Goal: Task Accomplishment & Management: Manage account settings

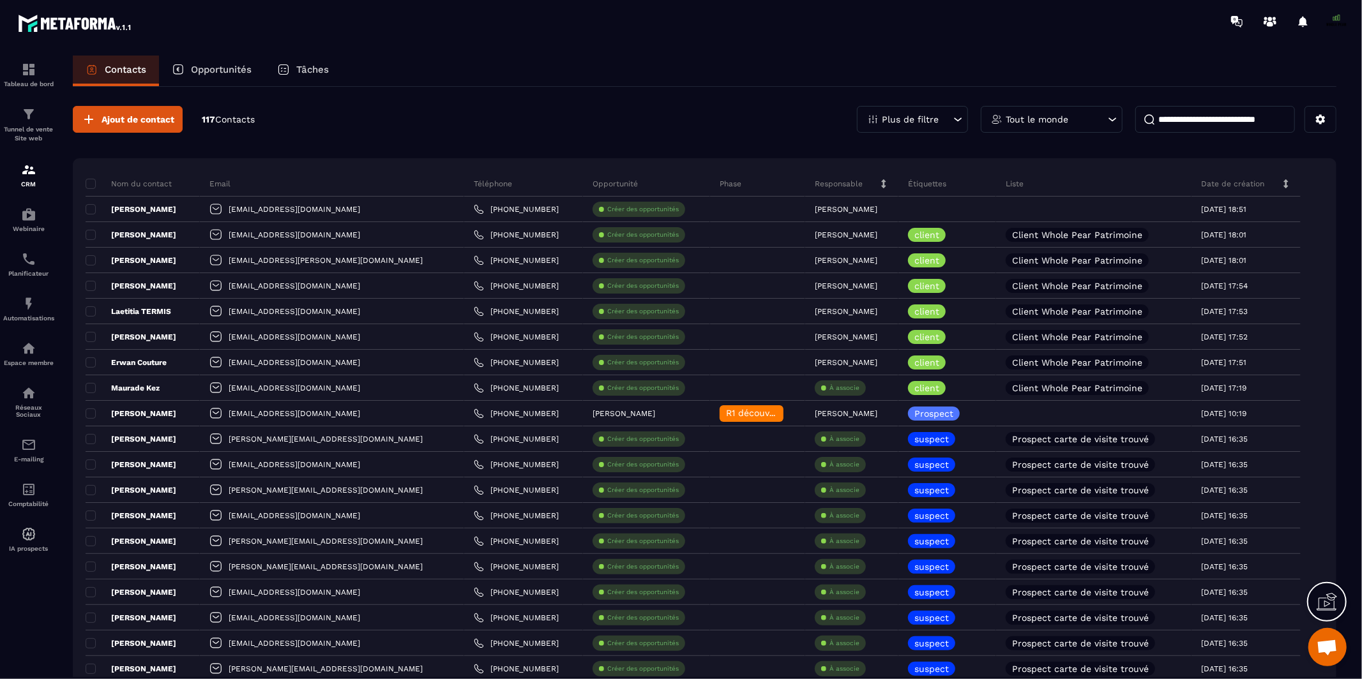
click at [222, 68] on p "Opportunités" at bounding box center [221, 69] width 61 height 11
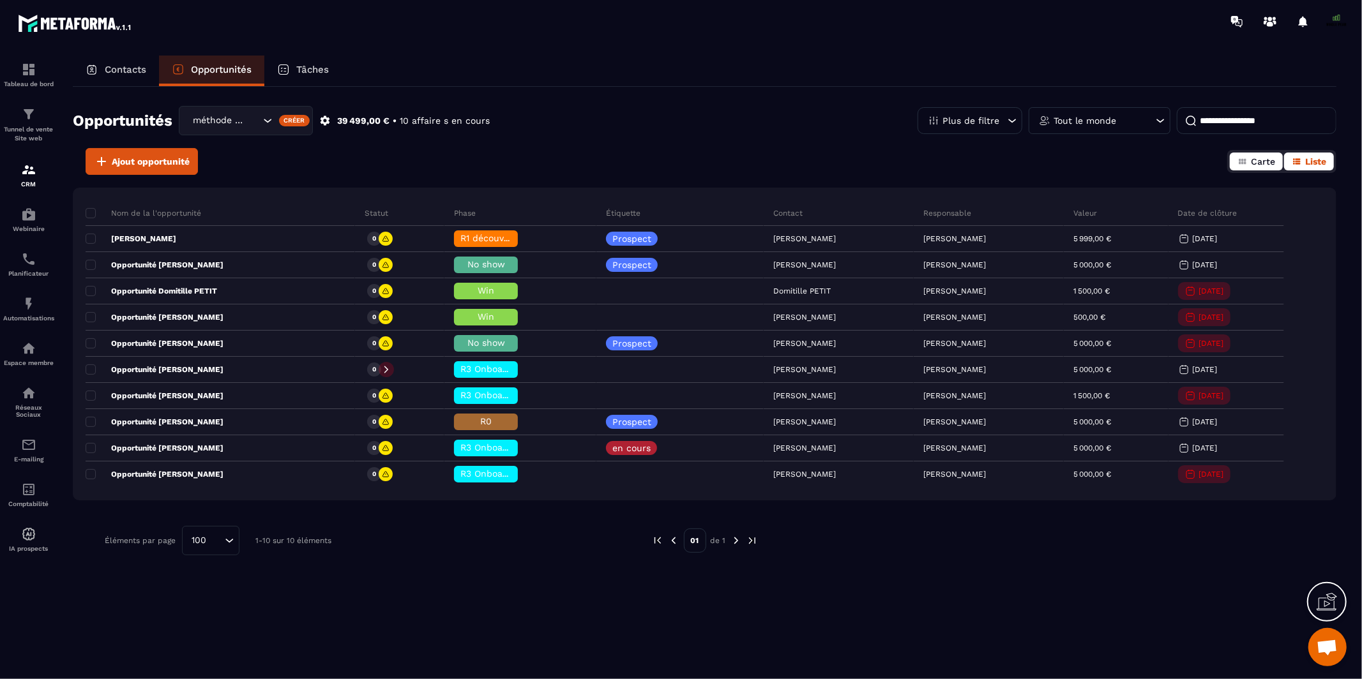
click at [1238, 158] on icon "button" at bounding box center [1242, 161] width 10 height 10
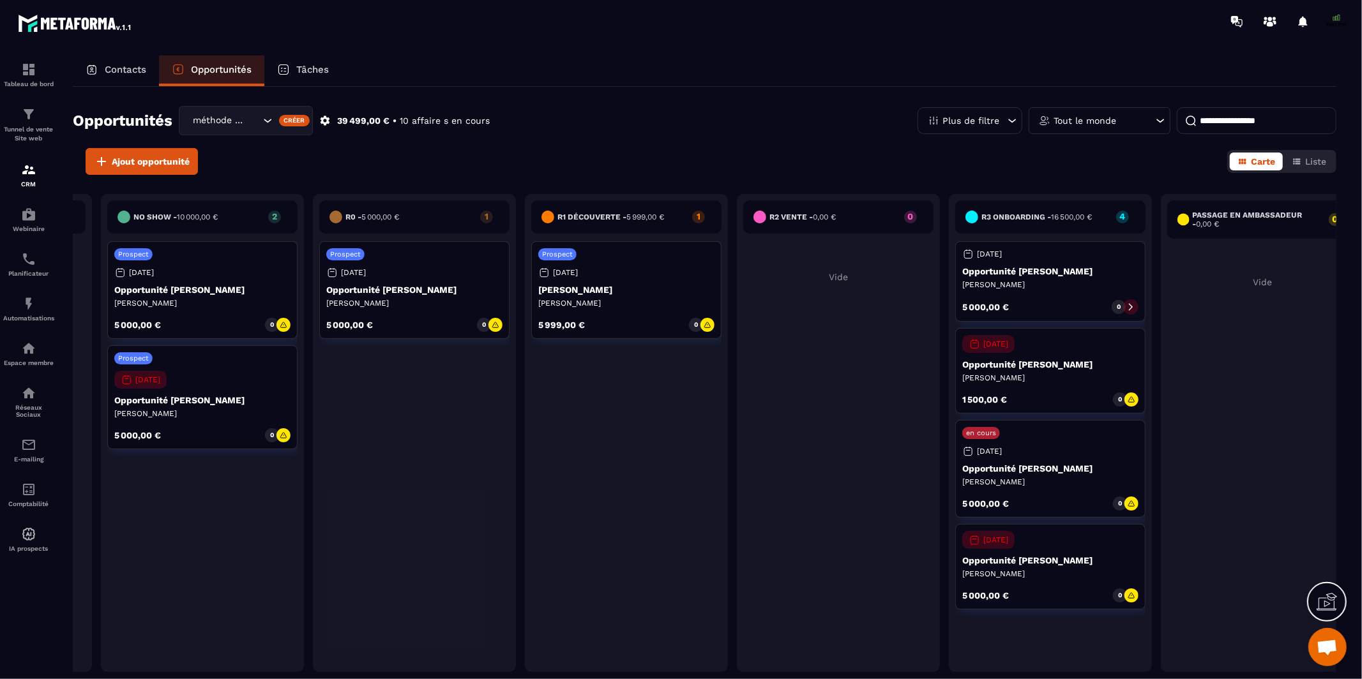
scroll to position [0, 423]
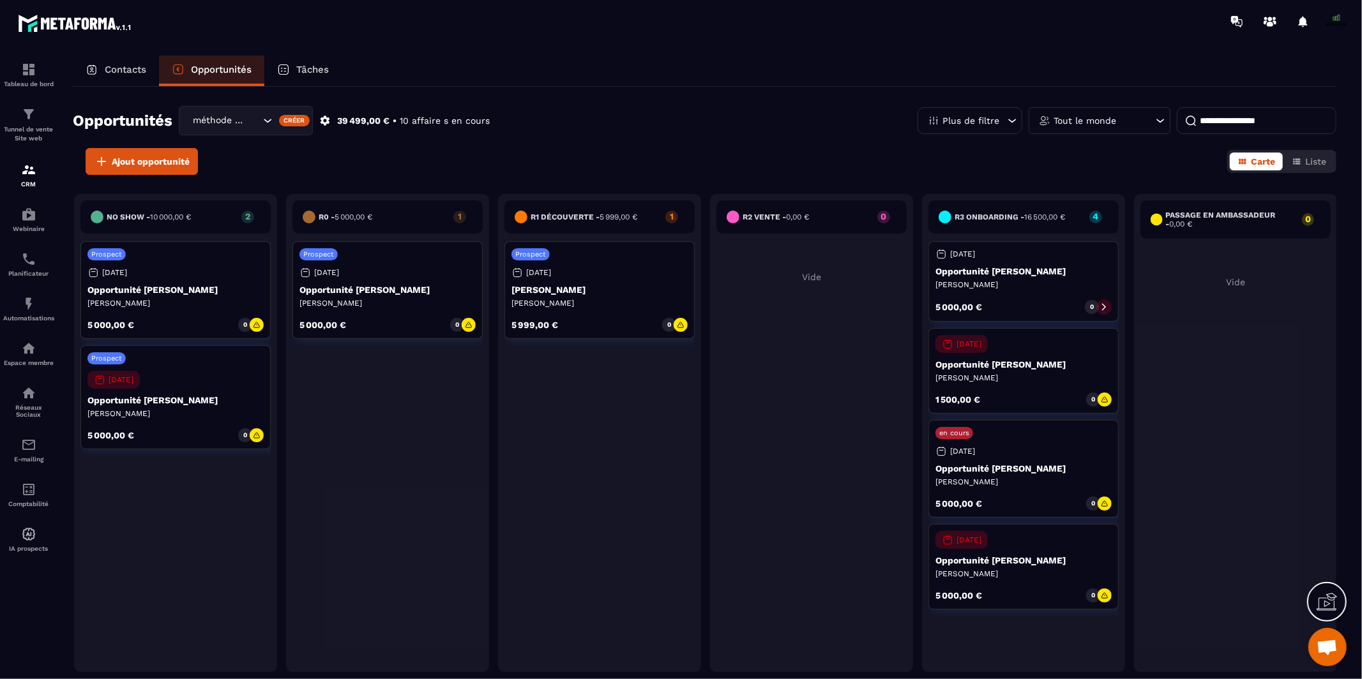
click at [856, 166] on div "Ajout opportunité Carte Liste" at bounding box center [705, 161] width 1264 height 27
click at [268, 119] on icon "Search for option" at bounding box center [265, 120] width 13 height 13
click at [325, 118] on icon at bounding box center [324, 120] width 11 height 11
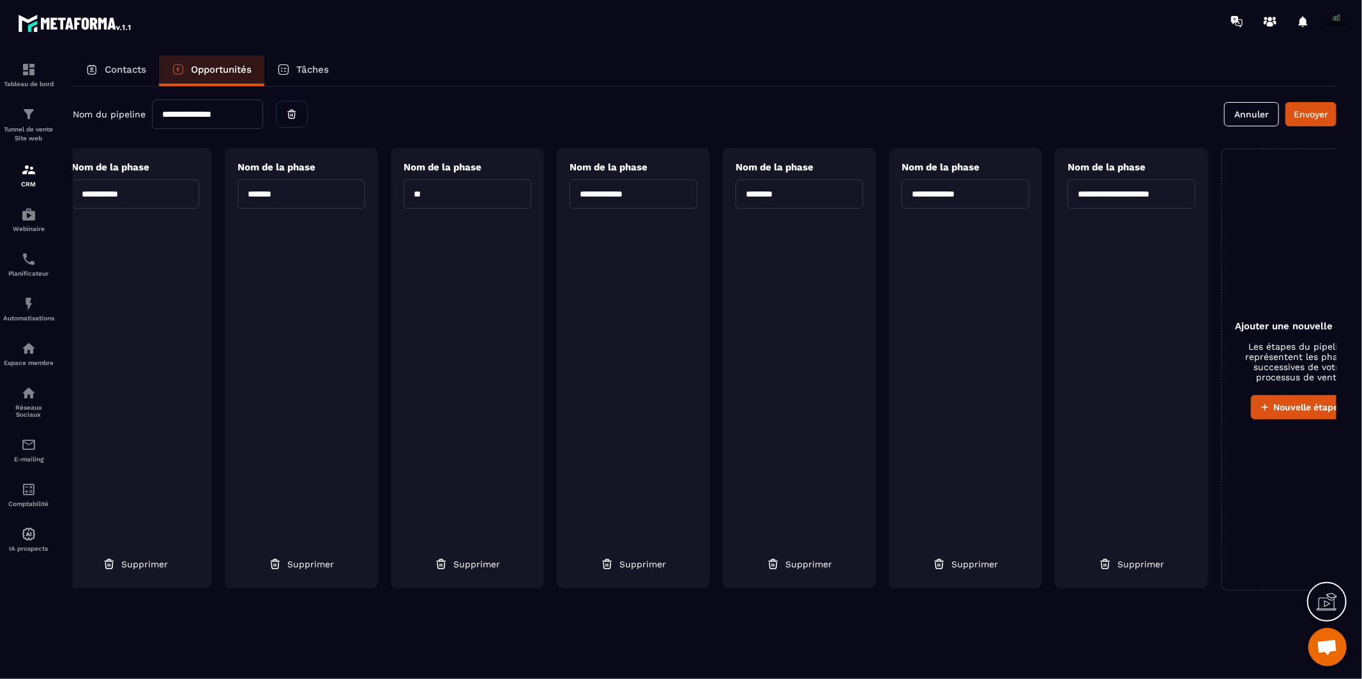
scroll to position [0, 232]
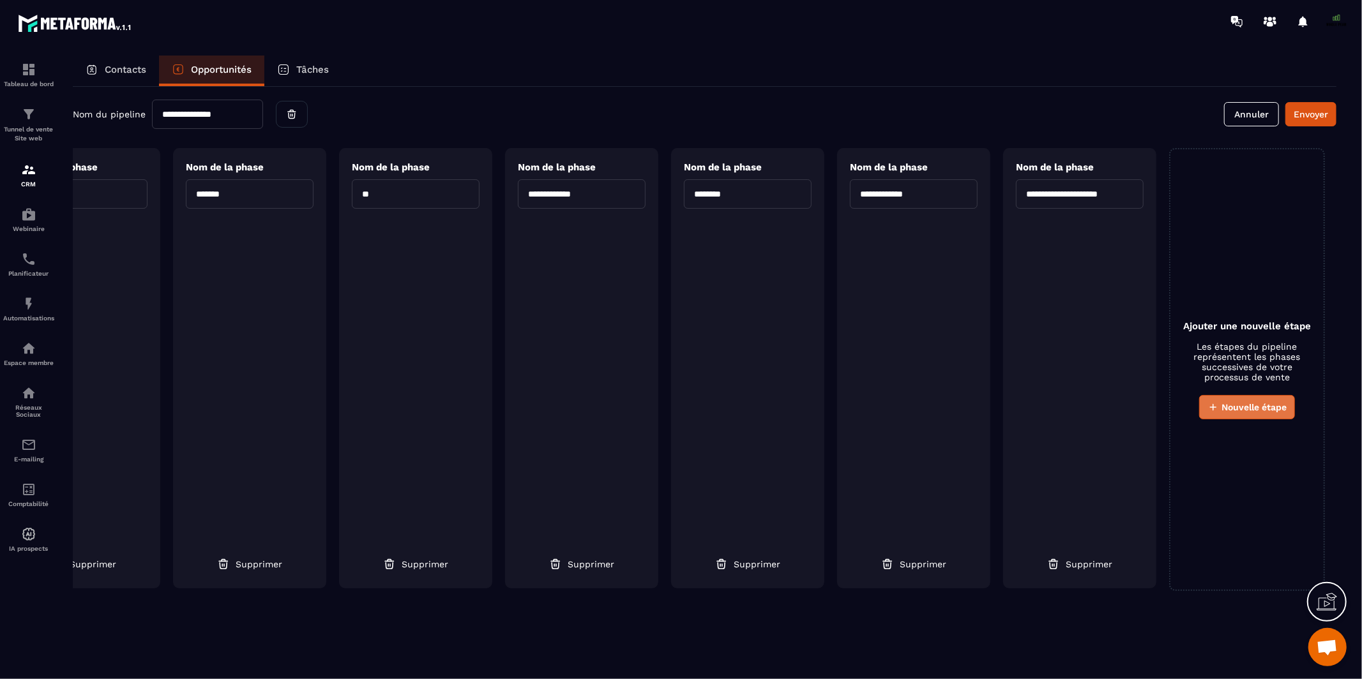
click at [1216, 400] on button "Nouvelle étape" at bounding box center [1247, 407] width 96 height 24
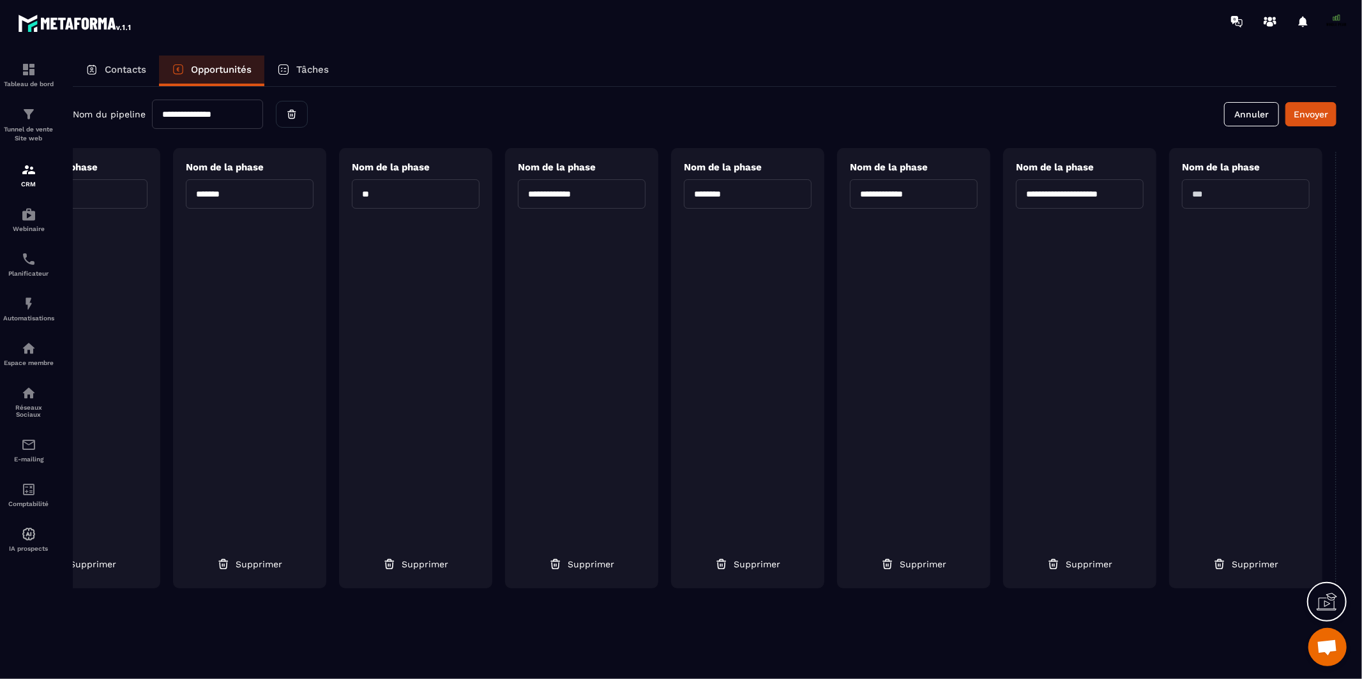
click at [1220, 185] on input "text" at bounding box center [1246, 193] width 128 height 29
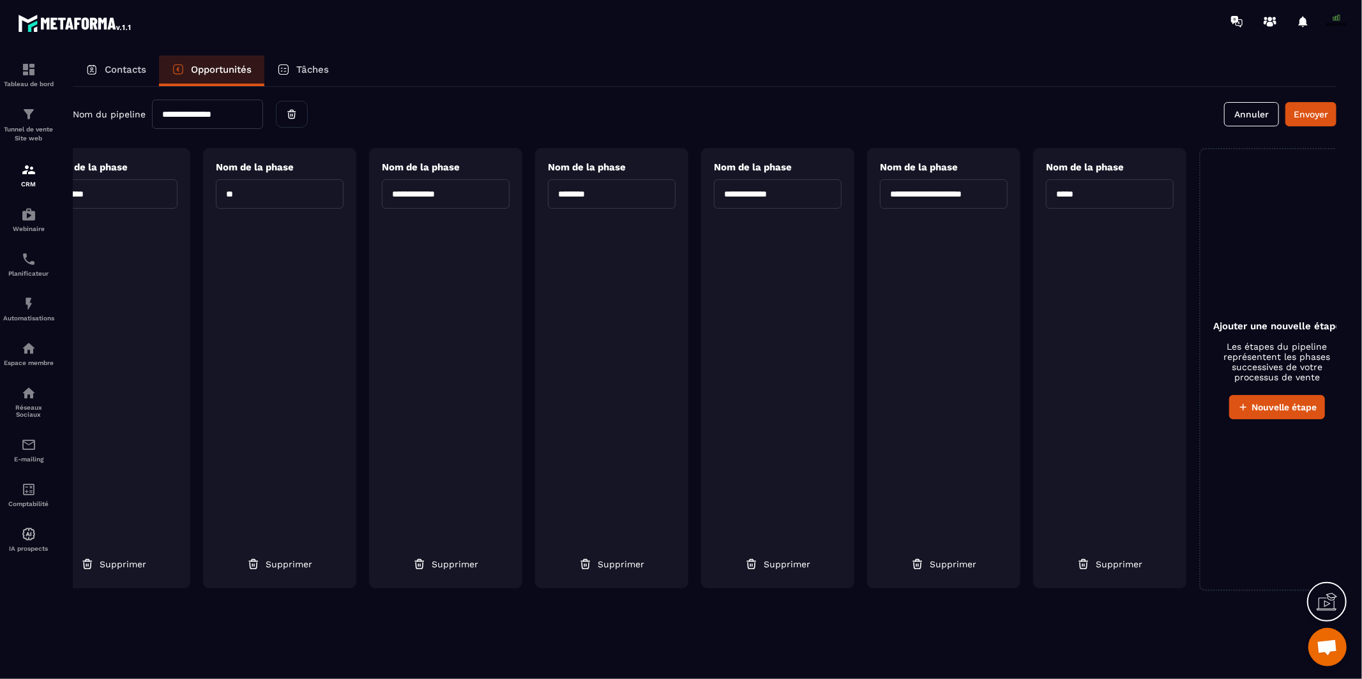
scroll to position [0, 371]
type input "*****"
click at [1251, 406] on span "Nouvelle étape" at bounding box center [1280, 407] width 65 height 13
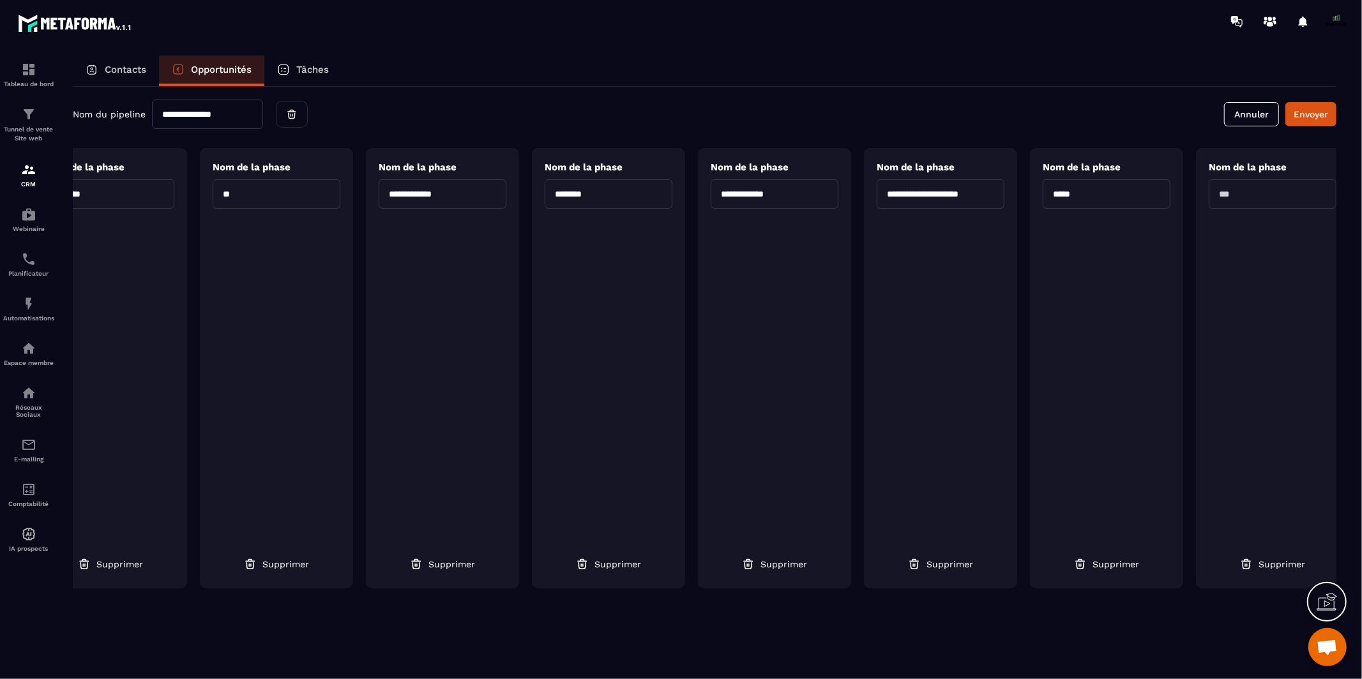
click at [1238, 191] on input "text" at bounding box center [1273, 193] width 128 height 29
type input "*"
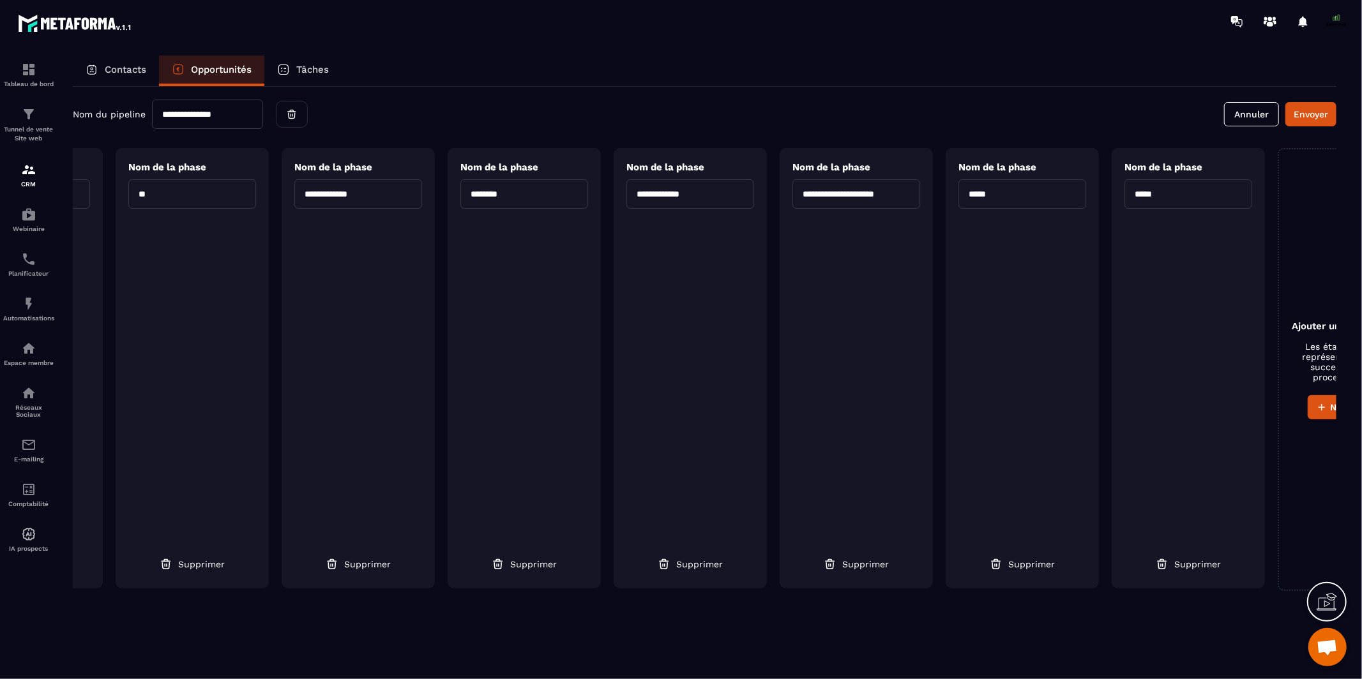
scroll to position [0, 564]
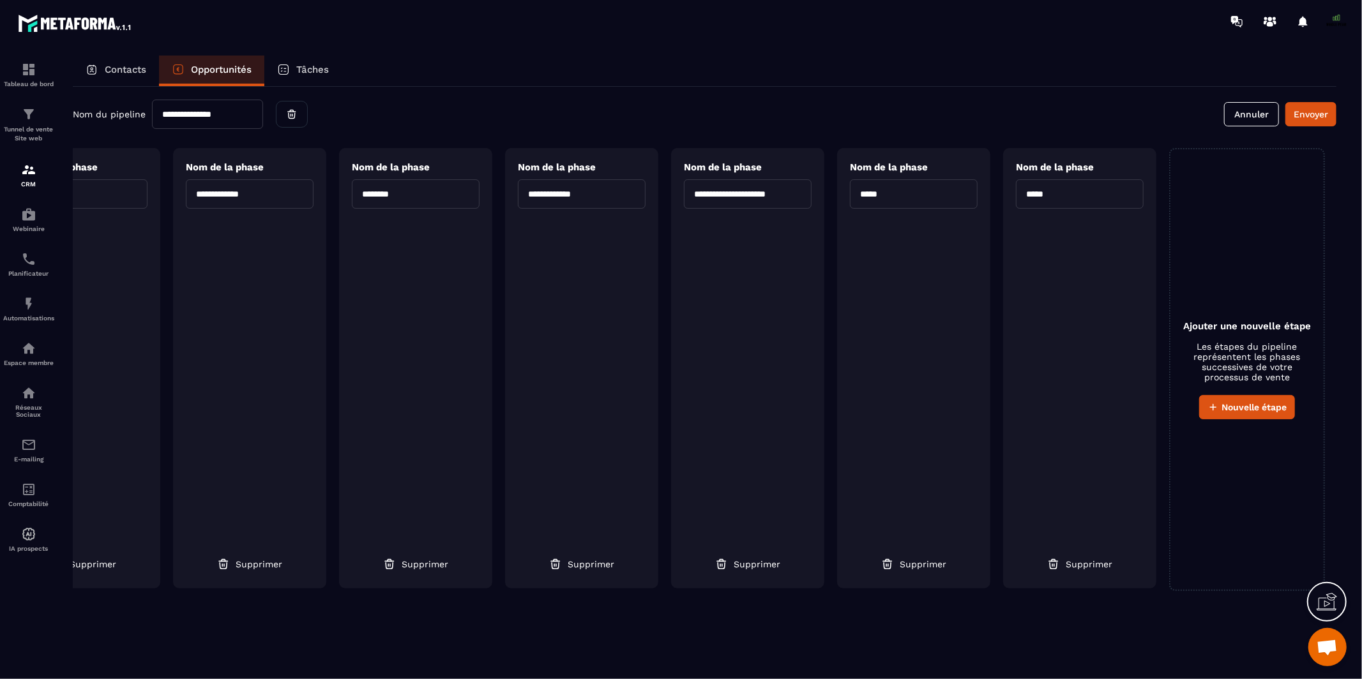
type input "*****"
click at [1310, 110] on button "Envoyer" at bounding box center [1310, 114] width 51 height 24
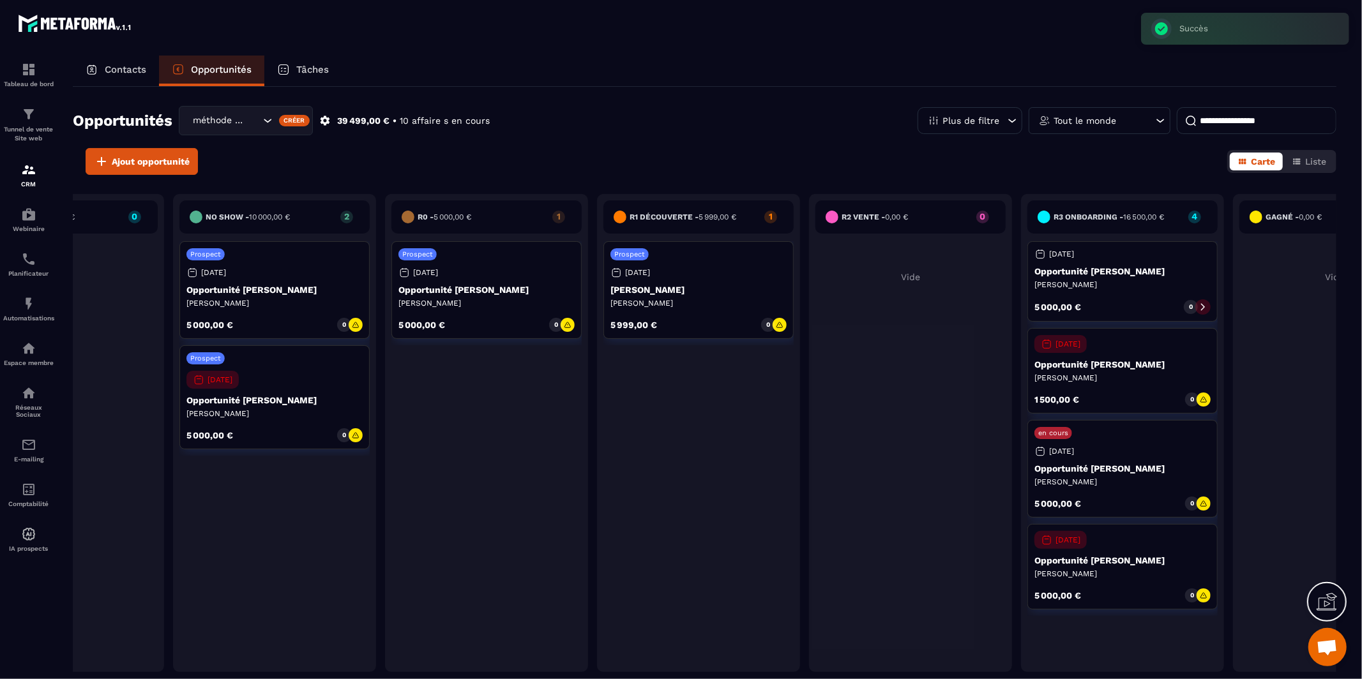
scroll to position [0, 324]
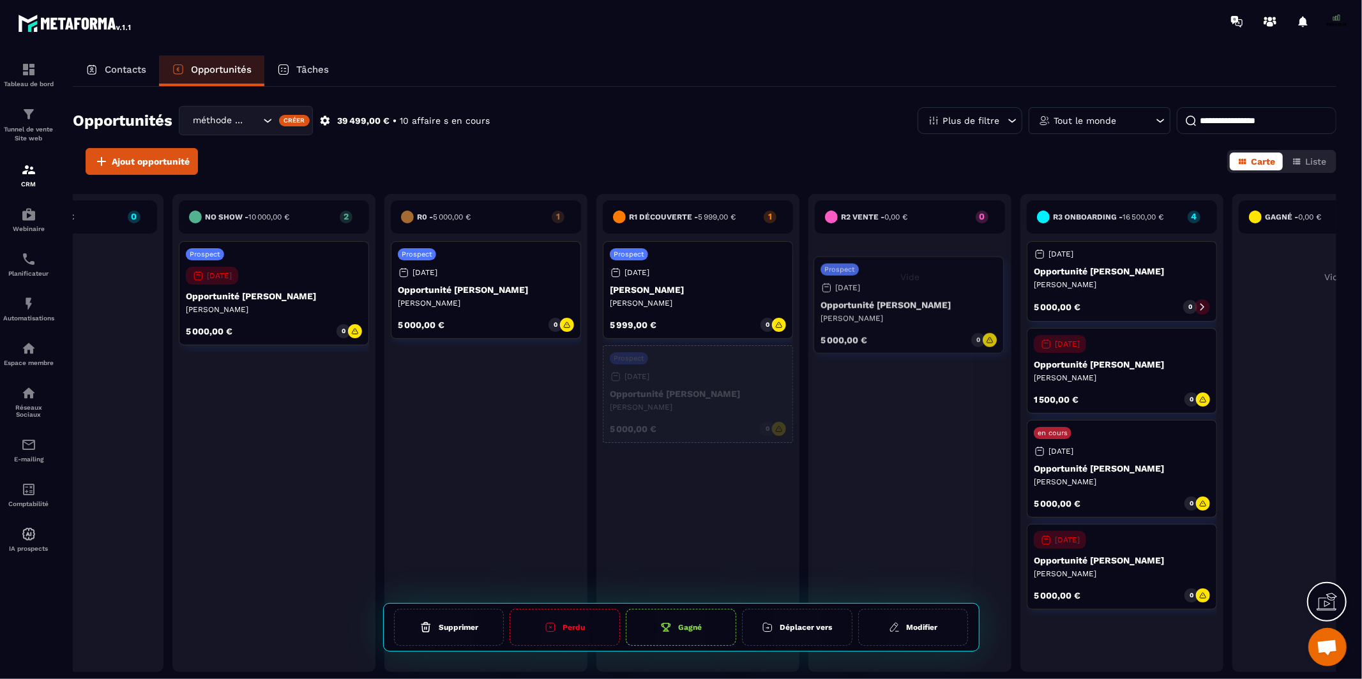
drag, startPoint x: 275, startPoint y: 298, endPoint x: 910, endPoint y: 312, distance: 636.1
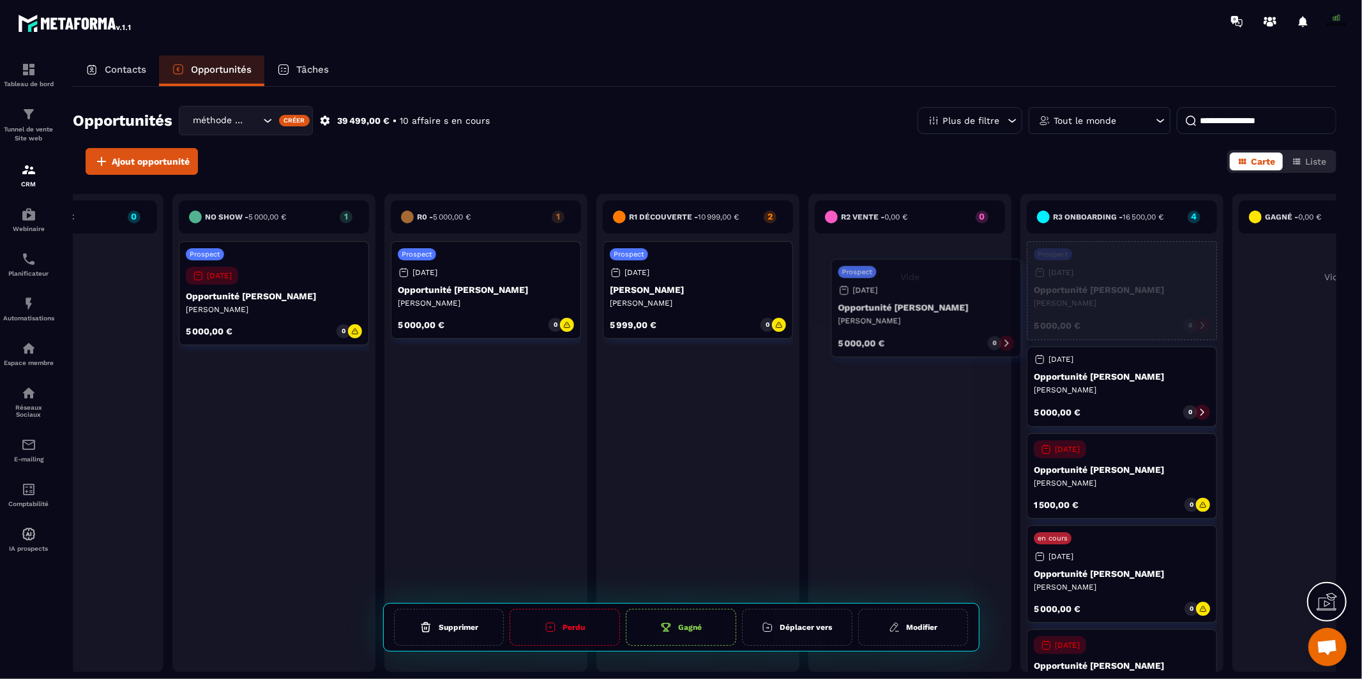
drag, startPoint x: 707, startPoint y: 404, endPoint x: 936, endPoint y: 319, distance: 244.7
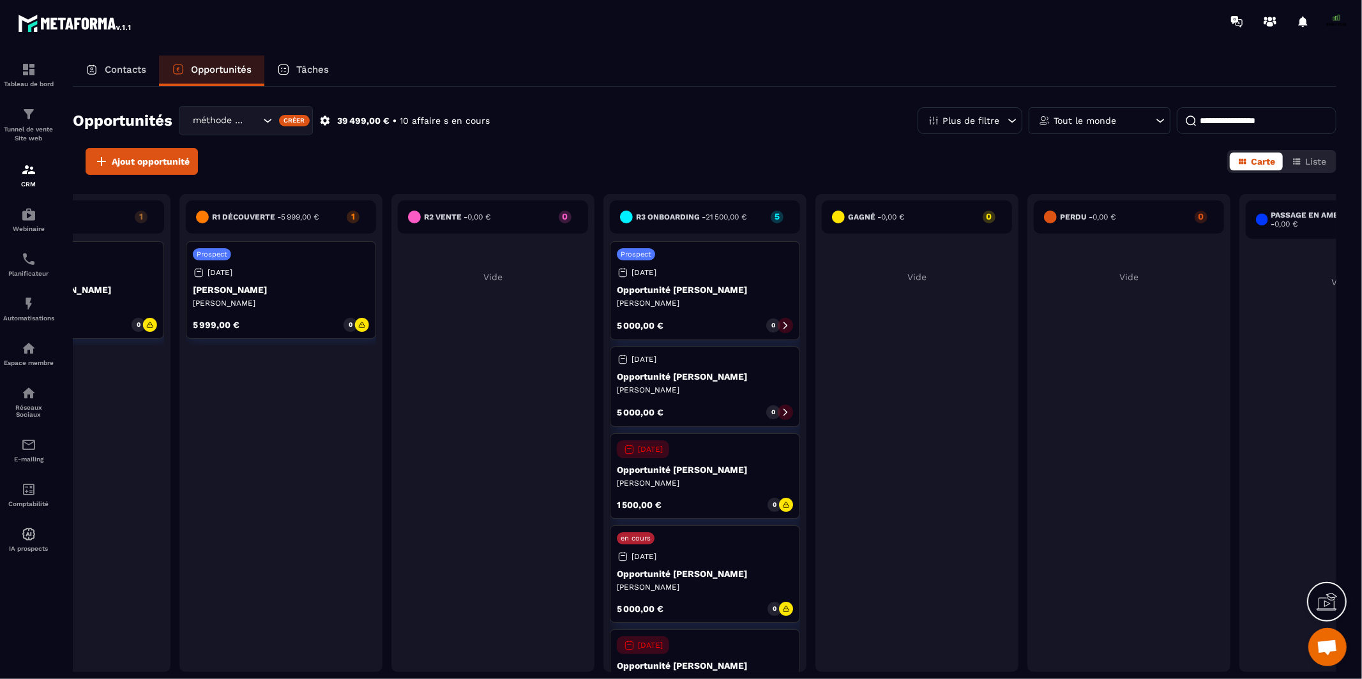
scroll to position [0, 742]
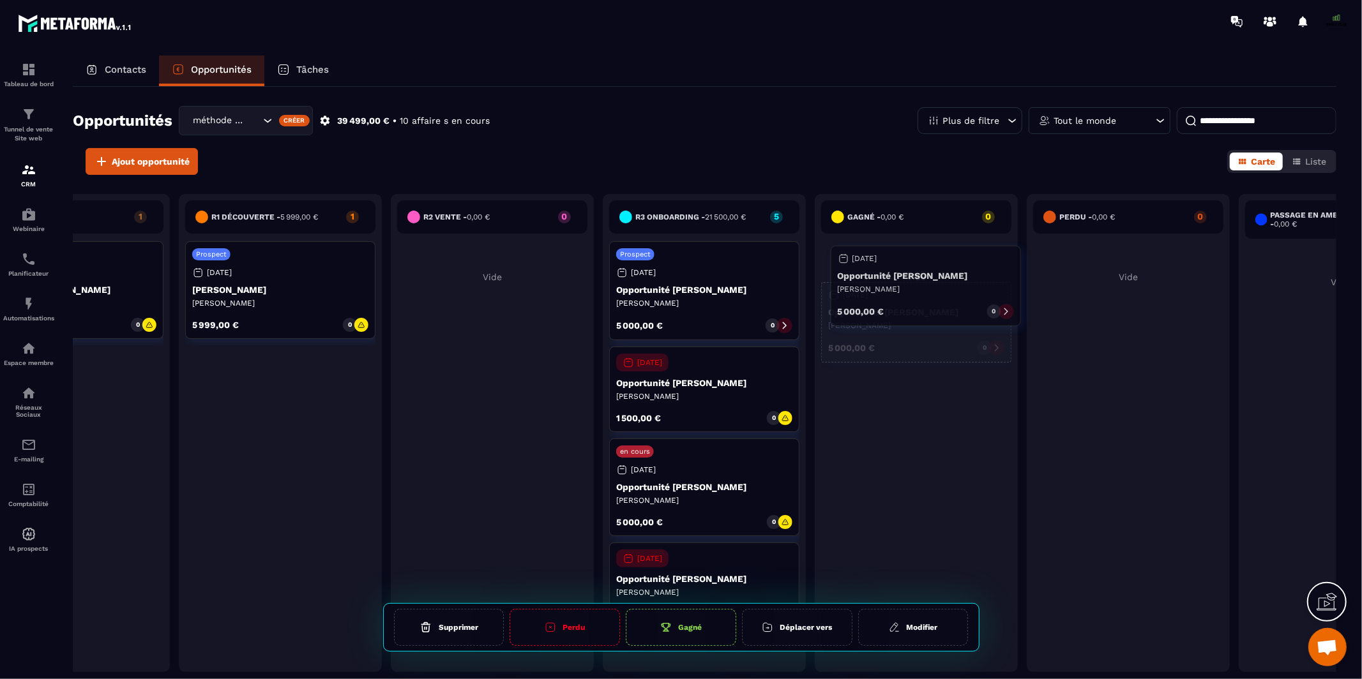
drag, startPoint x: 674, startPoint y: 380, endPoint x: 896, endPoint y: 280, distance: 243.2
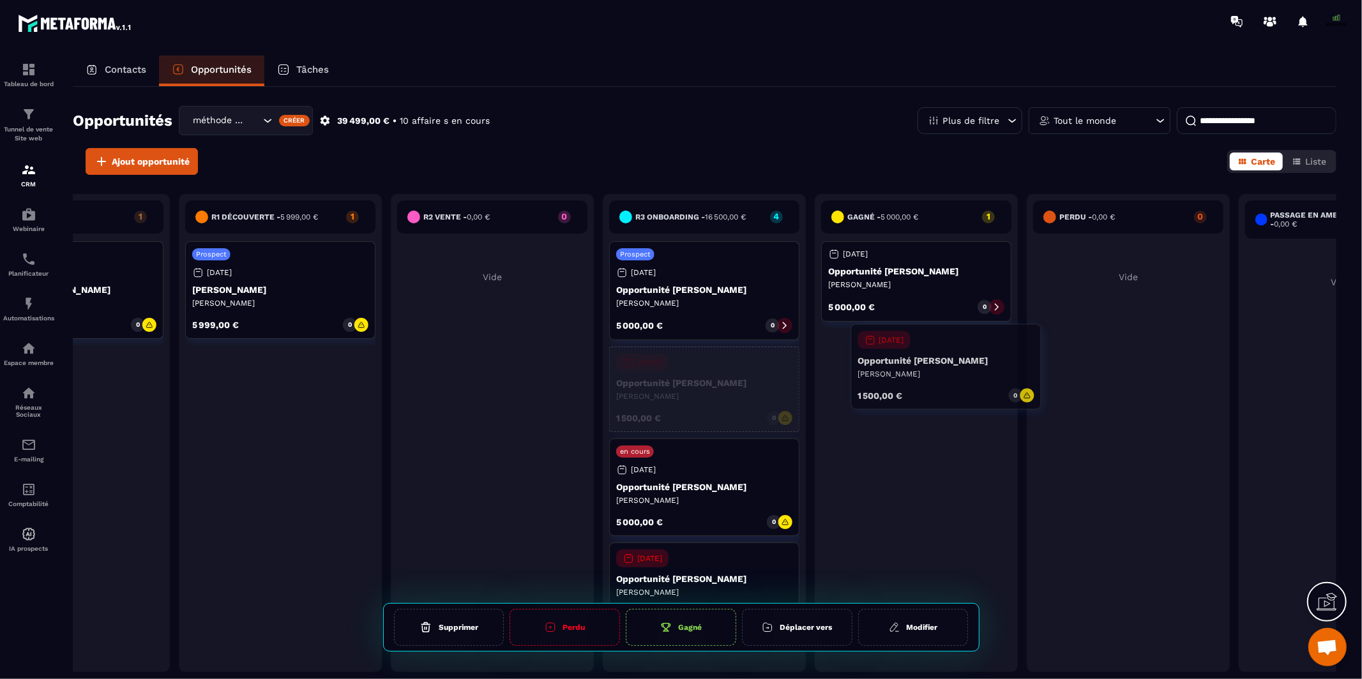
drag, startPoint x: 697, startPoint y: 395, endPoint x: 937, endPoint y: 376, distance: 240.8
click at [939, 374] on div "suspect - 0,00 € 0 Vide injoignable - 0,00 € 0 Vide No show - 5 000,00 € 1 Pros…" at bounding box center [386, 436] width 2111 height 485
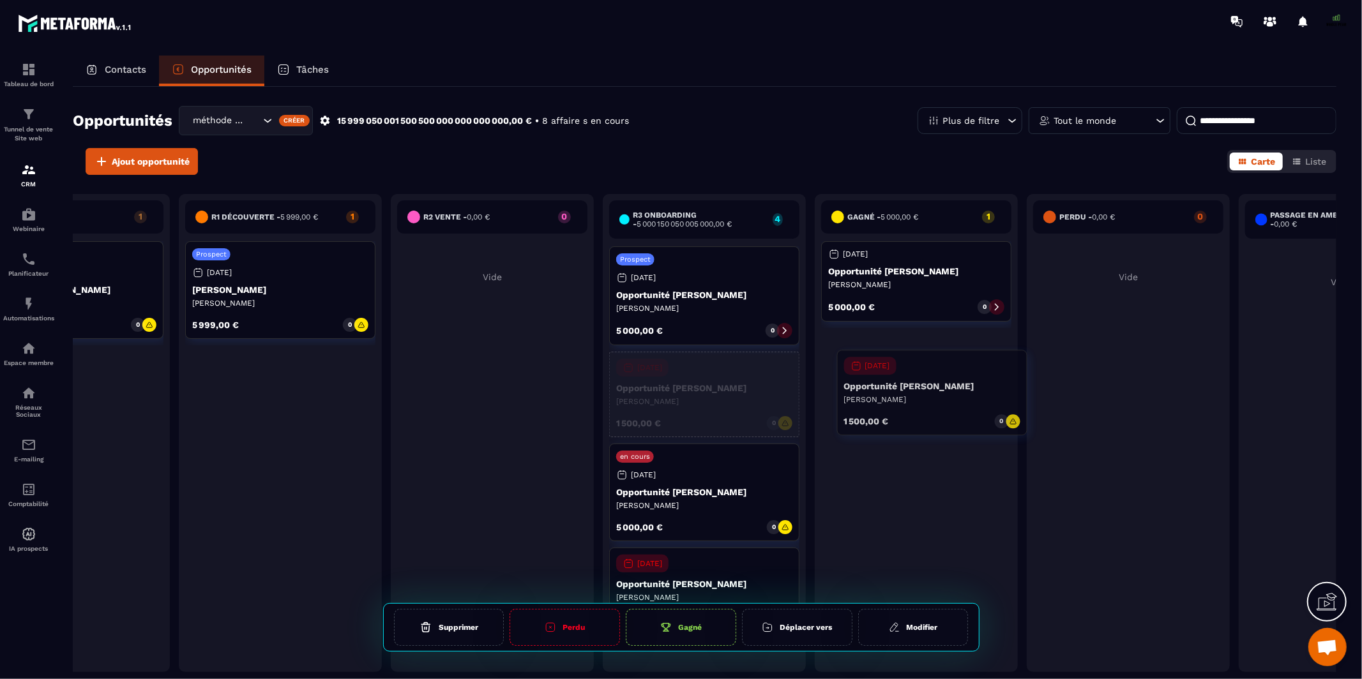
drag, startPoint x: 746, startPoint y: 394, endPoint x: 972, endPoint y: 393, distance: 226.0
click at [973, 393] on div "suspect - 0,00 € 0 Vide injoignable - 0,00 € 0 Vide No show - 5 000,00 € 1 Pros…" at bounding box center [386, 436] width 2111 height 485
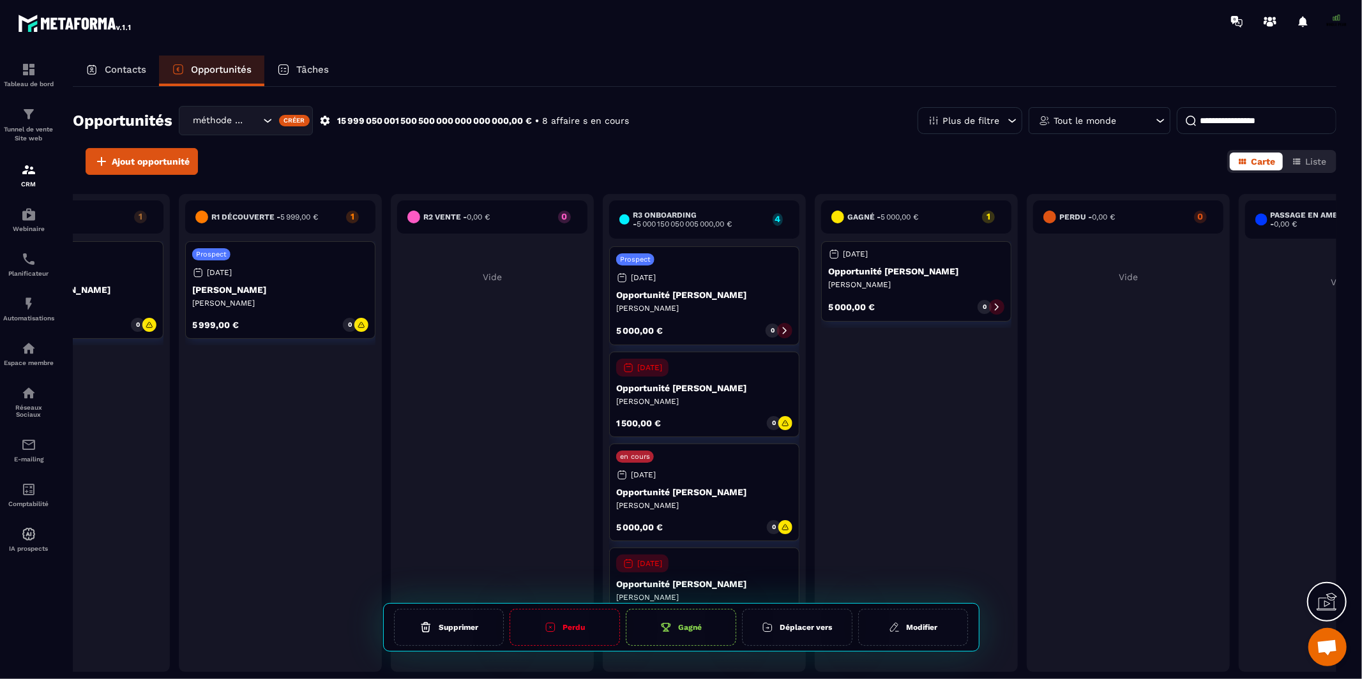
click at [972, 393] on div "Gagné - 5 000,00 € 1 [DATE] Opportunité [PERSON_NAME] [PERSON_NAME] 5 000,00 € 0" at bounding box center [916, 433] width 203 height 478
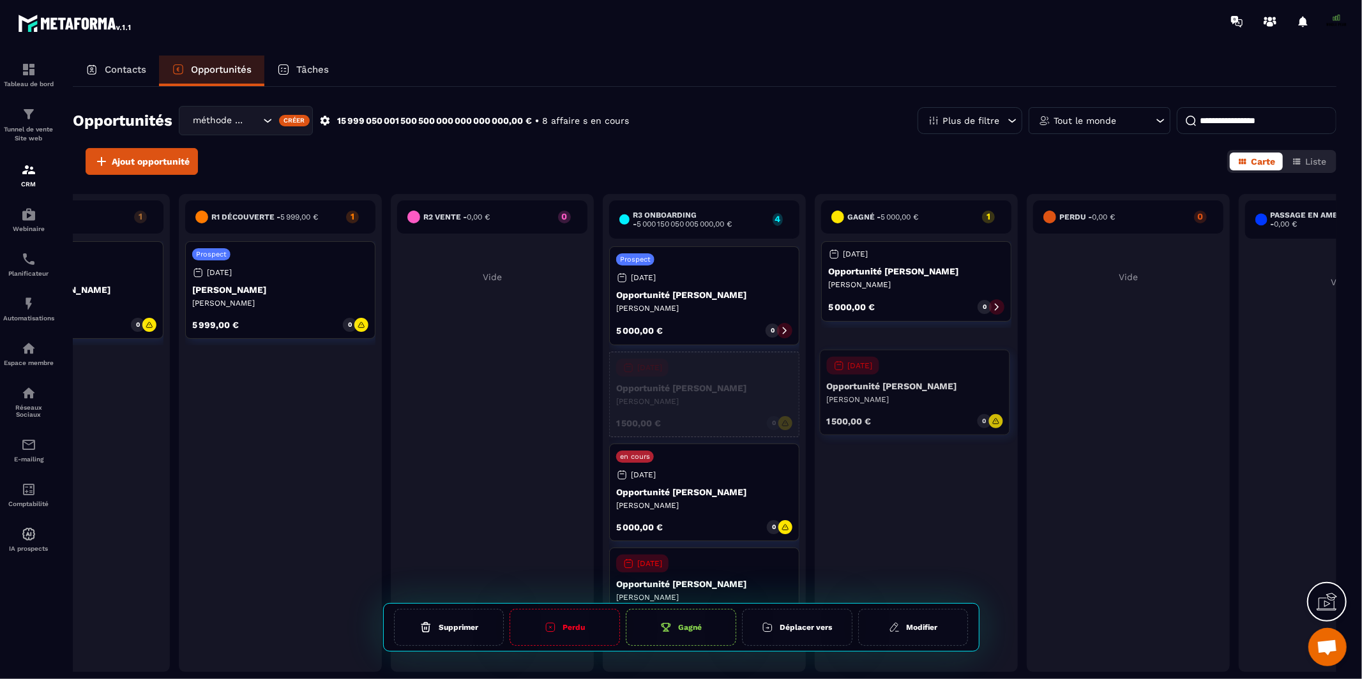
drag, startPoint x: 735, startPoint y: 388, endPoint x: 947, endPoint y: 385, distance: 212.0
click at [947, 385] on div "suspect - 0,00 € 0 Vide injoignable - 0,00 € 0 Vide No show - 5 000,00 € 1 Pros…" at bounding box center [386, 436] width 2111 height 485
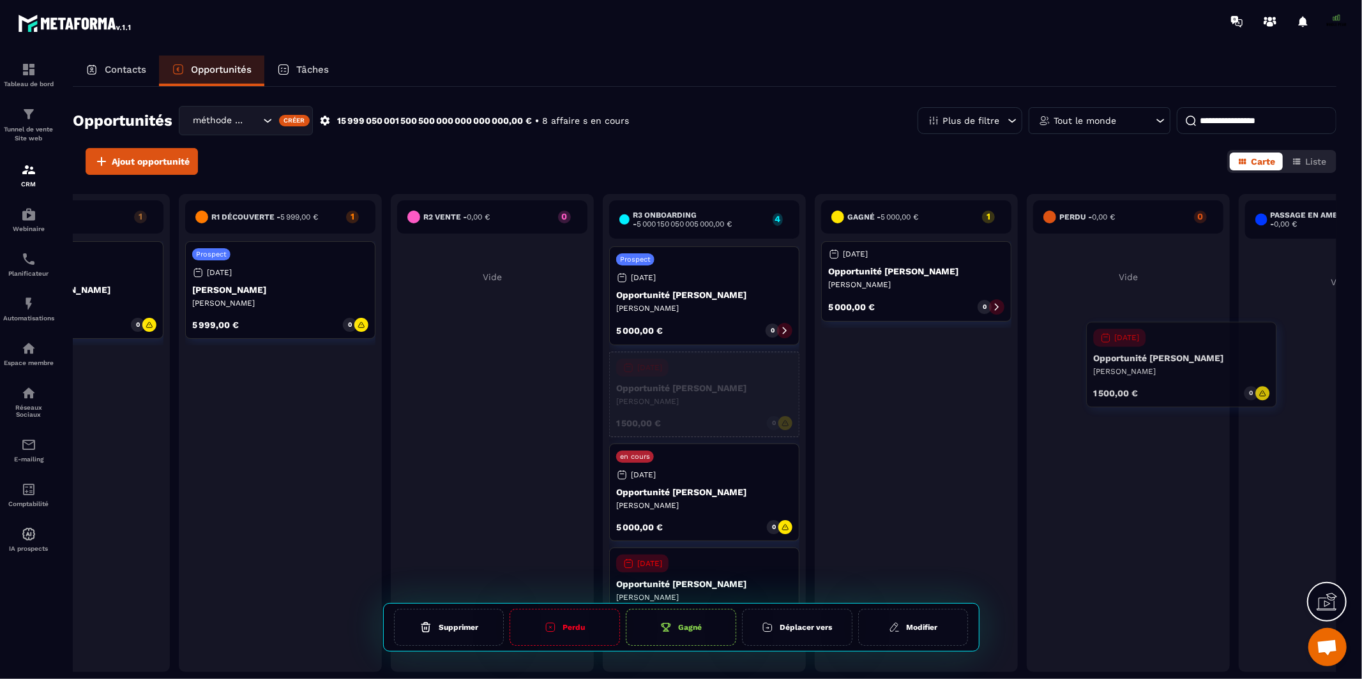
drag, startPoint x: 720, startPoint y: 404, endPoint x: 1179, endPoint y: 381, distance: 459.0
click at [1179, 381] on div "suspect - 0,00 € 0 Vide injoignable - 0,00 € 0 Vide No show - 5 000,00 € 1 Pros…" at bounding box center [386, 436] width 2111 height 485
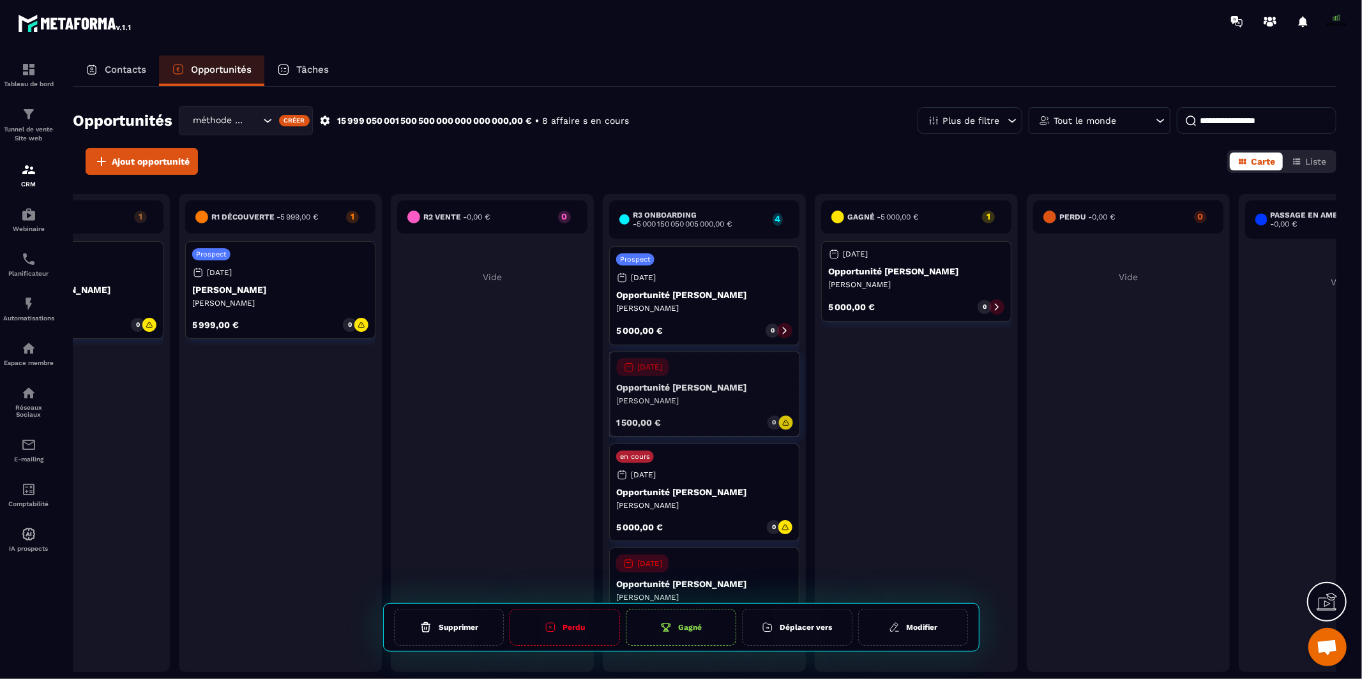
click at [723, 381] on div "[DATE] Opportunité [PERSON_NAME] 1 500,00 € 0" at bounding box center [704, 395] width 190 height 86
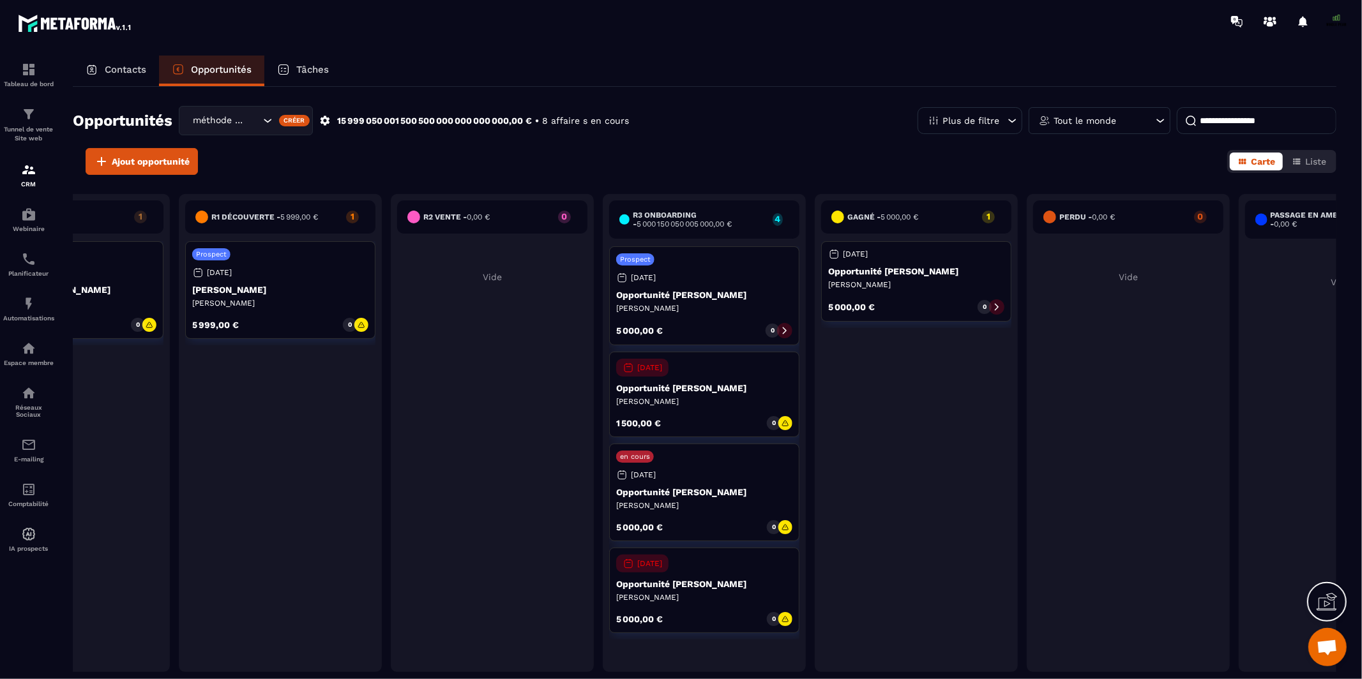
click at [725, 327] on div "5 000,00 € 0" at bounding box center [704, 330] width 176 height 15
click at [720, 372] on div "[DATE] Opportunité [PERSON_NAME] 1 500,00 € 0" at bounding box center [704, 395] width 190 height 86
click at [721, 412] on div "[DATE] Opportunité [PERSON_NAME] 1 500,00 € 0" at bounding box center [704, 395] width 190 height 86
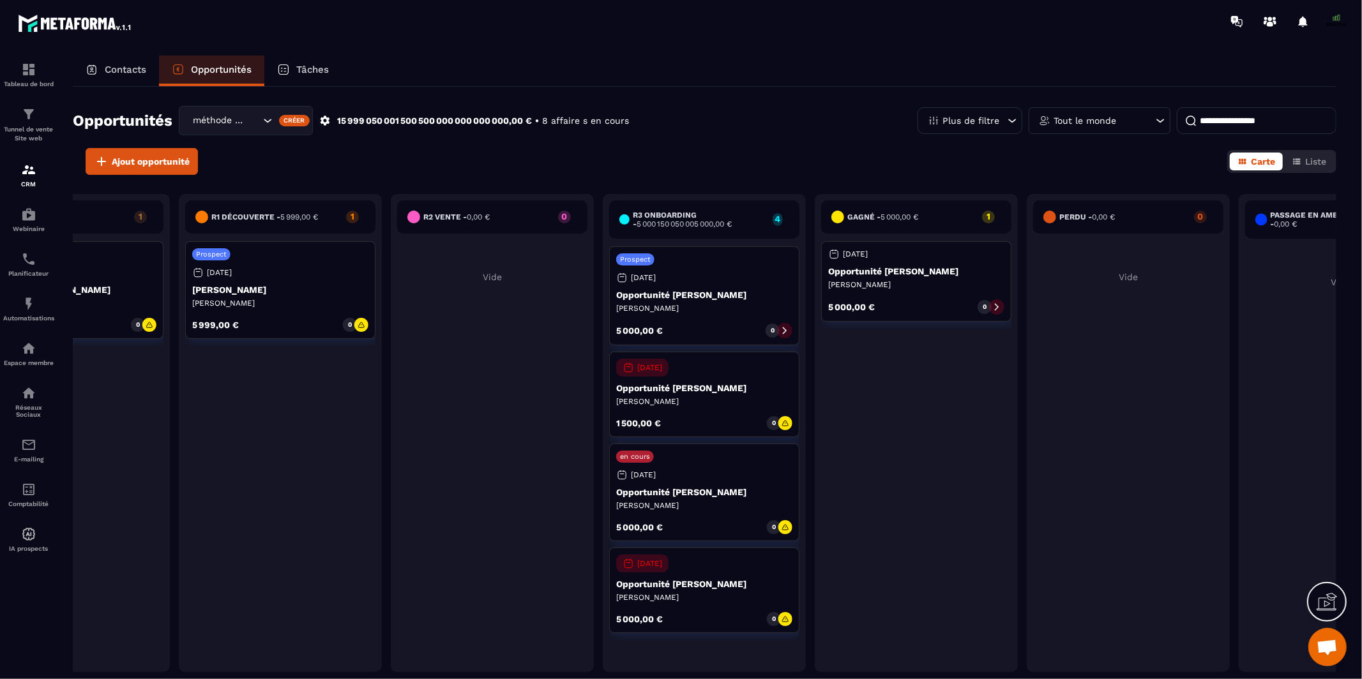
click at [662, 366] on p "[DATE]" at bounding box center [649, 367] width 25 height 9
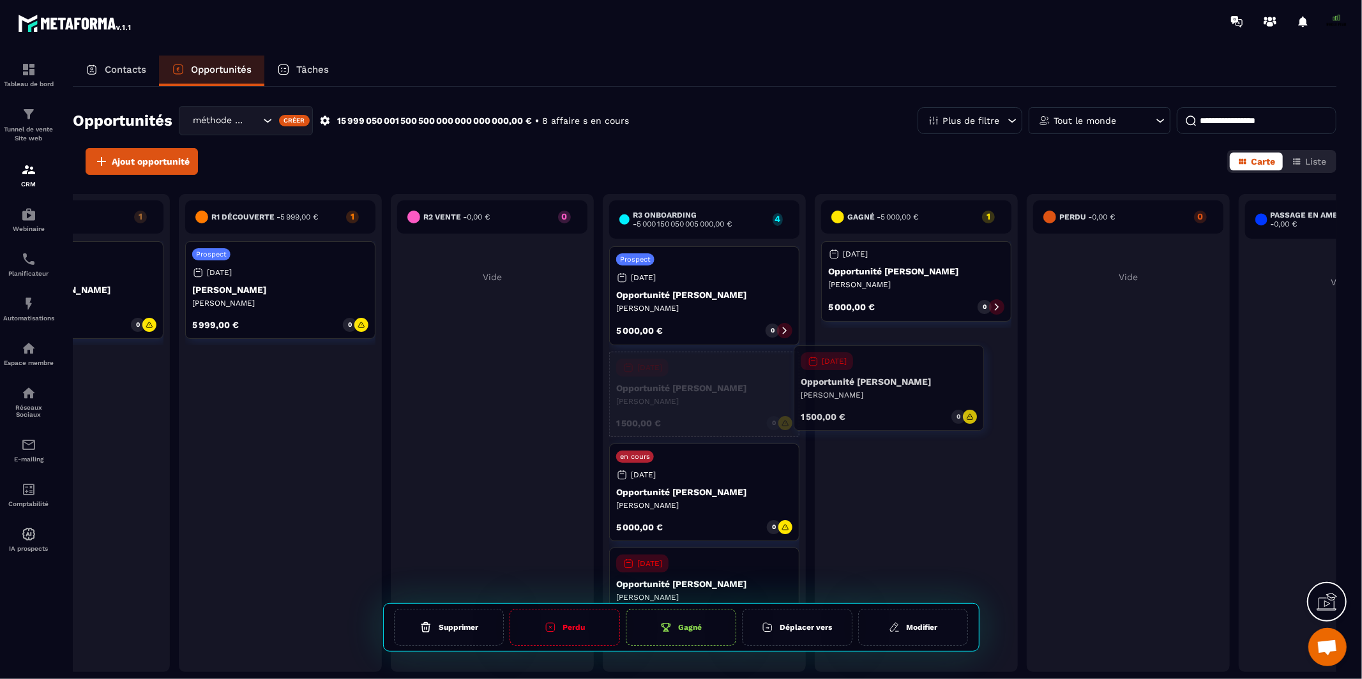
drag, startPoint x: 668, startPoint y: 366, endPoint x: 781, endPoint y: 368, distance: 113.0
click at [787, 368] on div "[DATE] Opportunité [PERSON_NAME] 1 500,00 € 0" at bounding box center [704, 395] width 190 height 86
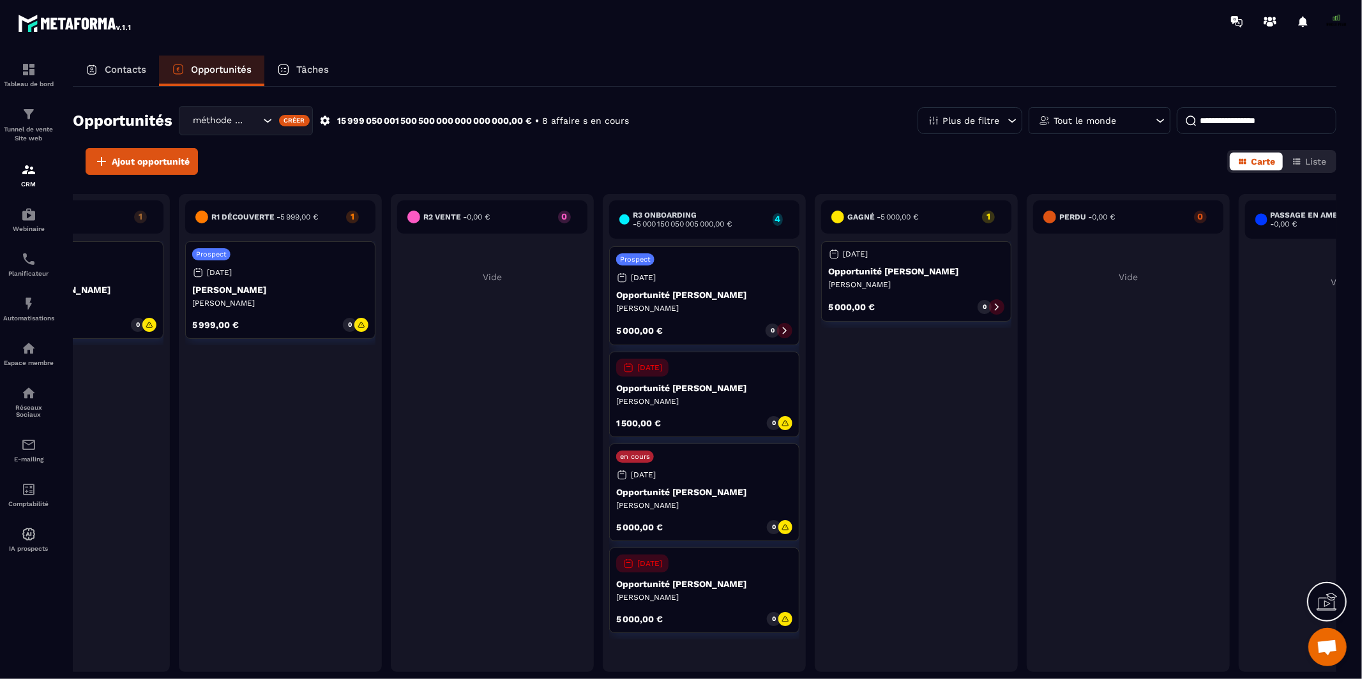
click at [749, 413] on div "[DATE] Opportunité [PERSON_NAME] 1 500,00 € 0" at bounding box center [704, 395] width 190 height 86
click at [677, 357] on div "[DATE] Opportunité [PERSON_NAME] 1 500,00 € 0" at bounding box center [704, 395] width 190 height 86
click at [662, 371] on p "[DATE]" at bounding box center [649, 367] width 25 height 9
click at [662, 385] on p "Opportunité [PERSON_NAME]" at bounding box center [704, 388] width 176 height 10
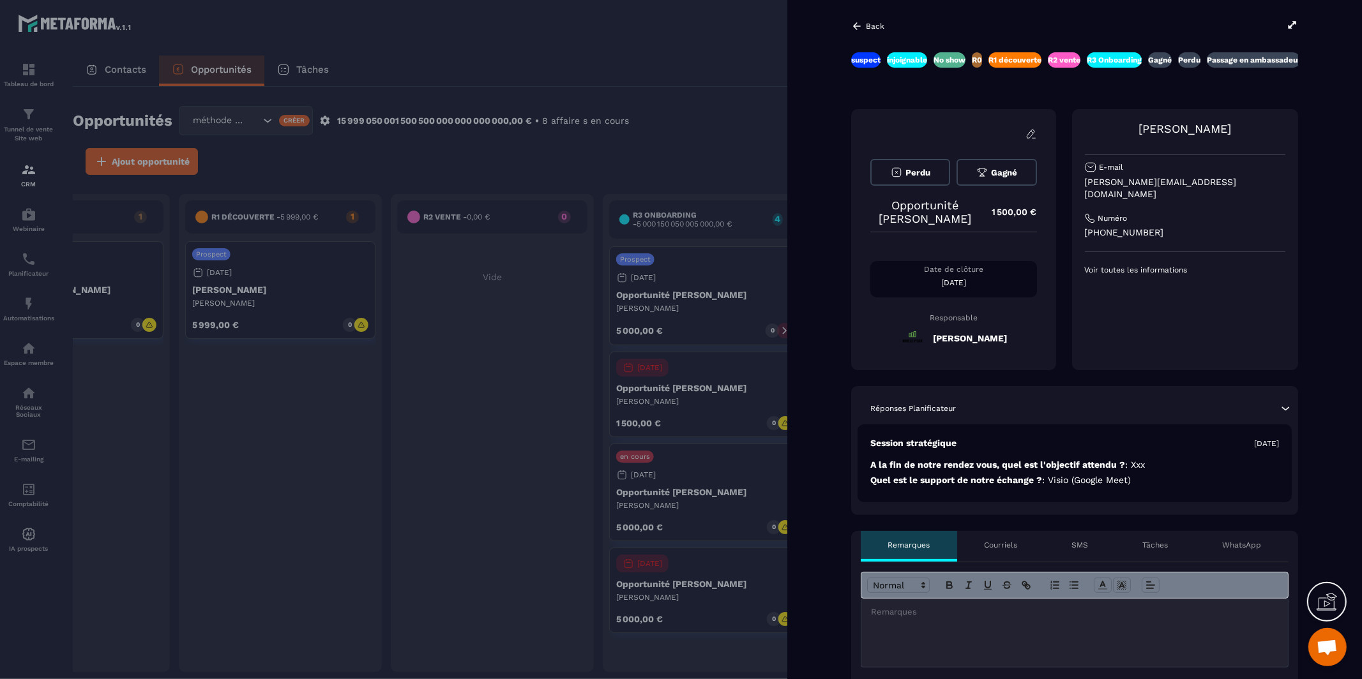
scroll to position [0, 13]
